Goal: Information Seeking & Learning: Learn about a topic

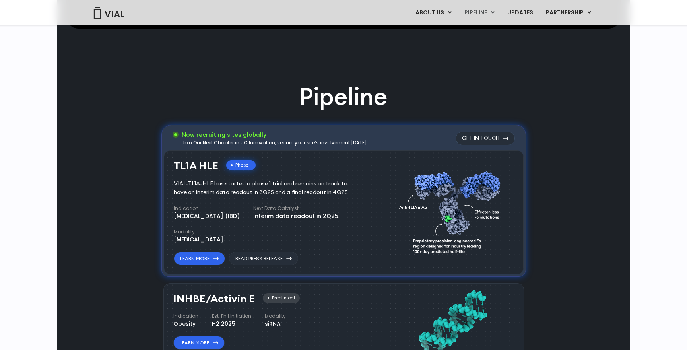
scroll to position [488, 0]
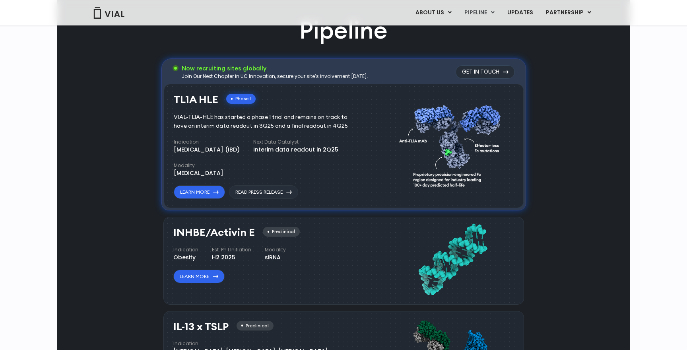
click at [135, 159] on div "Pipeline Now recruiting sites globally Join Our Next Chapter in UC Innovation, …" at bounding box center [343, 308] width 554 height 589
click at [134, 169] on div "Pipeline Now recruiting sites globally Join Our Next Chapter in UC Innovation, …" at bounding box center [343, 308] width 554 height 589
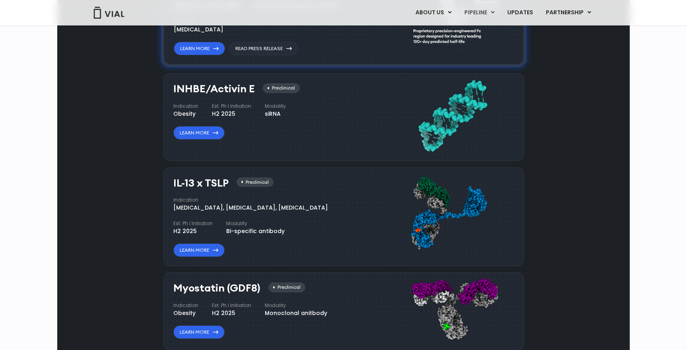
click at [135, 168] on div "Pipeline Now recruiting sites globally Join Our Next Chapter in UC Innovation, …" at bounding box center [343, 164] width 554 height 589
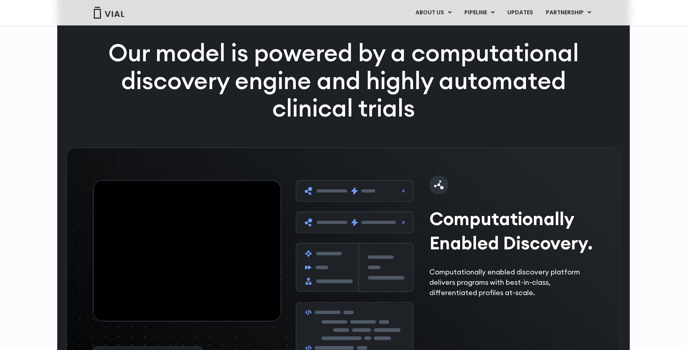
click at [100, 148] on div "Our model is powered by a computational discovery engine and highly automated c…" at bounding box center [343, 93] width 512 height 109
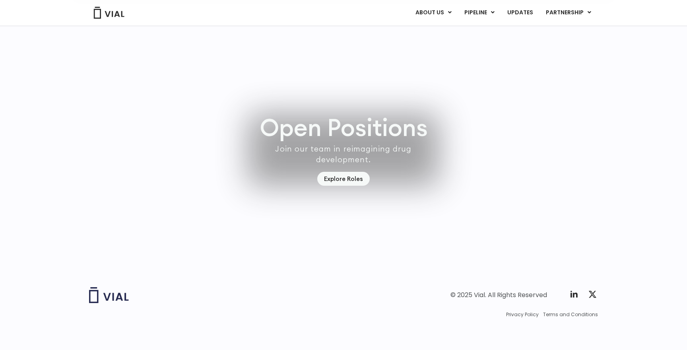
scroll to position [2267, 0]
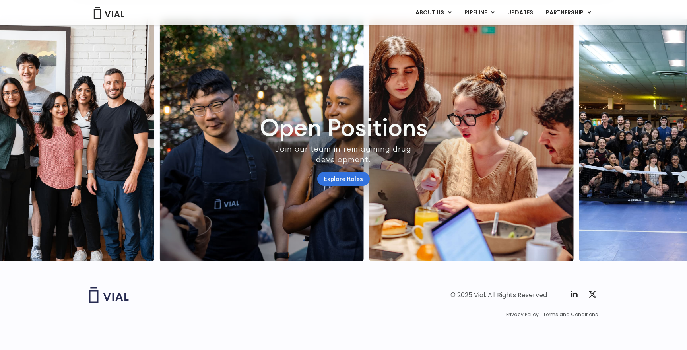
click at [353, 172] on link "Explore Roles" at bounding box center [343, 179] width 52 height 14
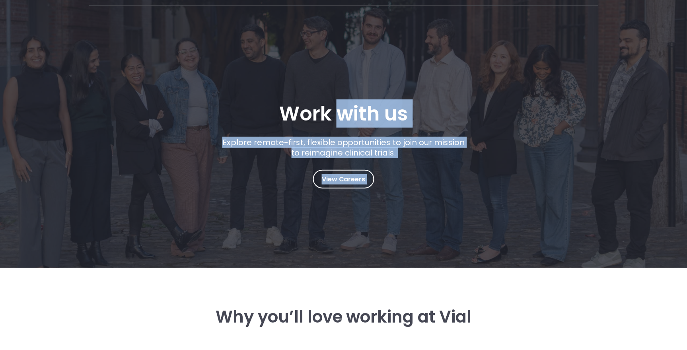
scroll to position [139, 0]
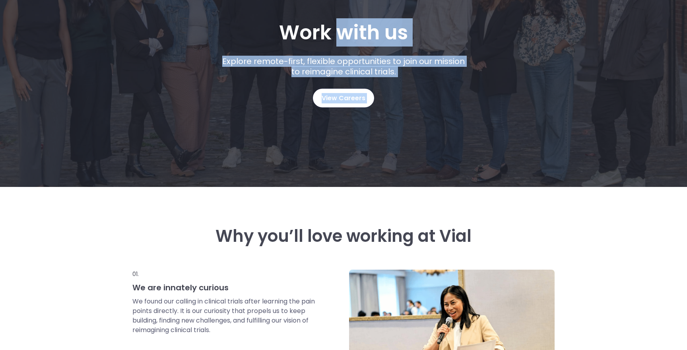
click at [346, 97] on span "View Careers" at bounding box center [344, 98] width 44 height 10
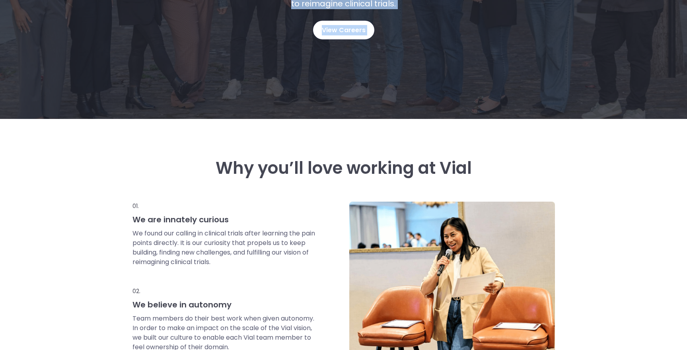
scroll to position [0, 0]
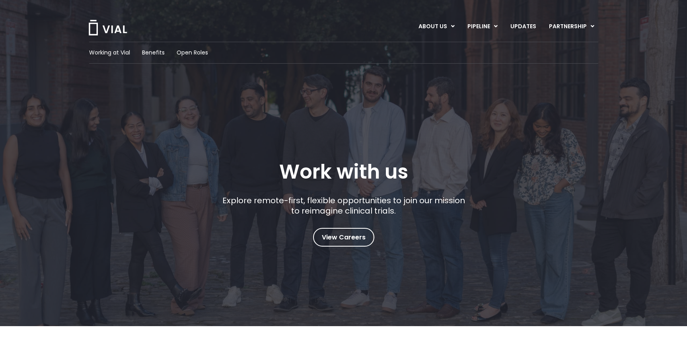
click at [139, 47] on div "Working at Vial Benefits Open Roles" at bounding box center [343, 53] width 509 height 22
click at [150, 49] on span "Benefits" at bounding box center [153, 53] width 23 height 8
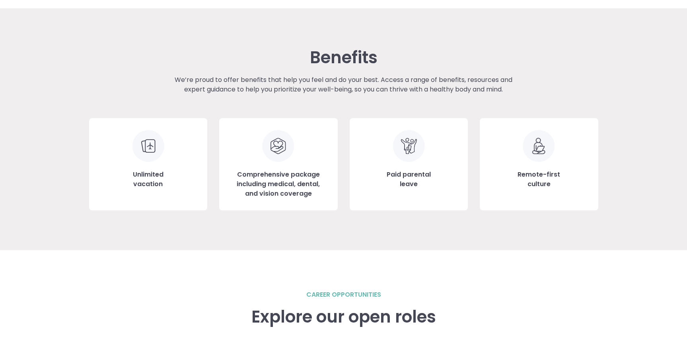
scroll to position [859, 0]
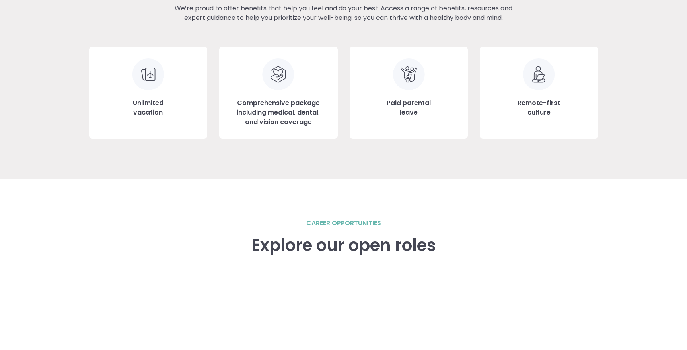
click at [530, 116] on h3 "Remote-first culture" at bounding box center [538, 107] width 43 height 19
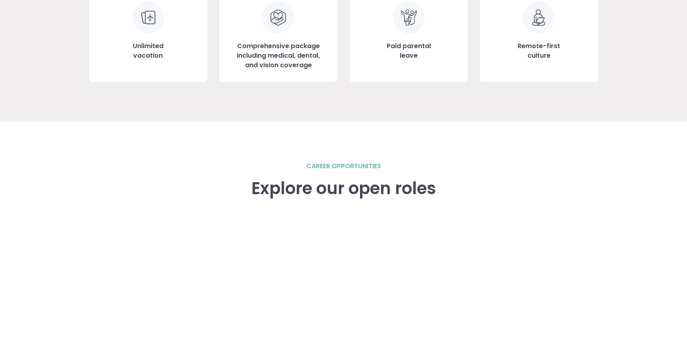
click at [466, 128] on div "career opportunities Explore our open roles" at bounding box center [343, 312] width 509 height 381
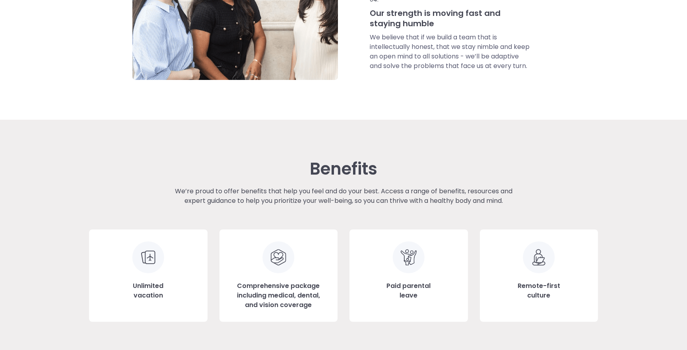
click at [364, 132] on div "Working at Vial Benefits Open Roles Work with us Explore remote-first, flexible…" at bounding box center [343, 2] width 687 height 1482
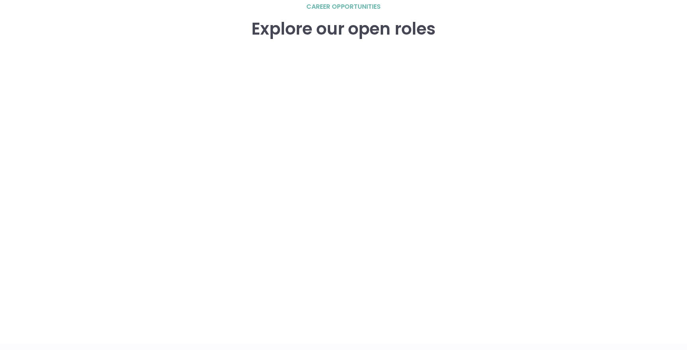
scroll to position [1138, 0]
click at [541, 132] on div "career opportunities Explore our open roles" at bounding box center [343, 173] width 509 height 342
